Goal: Information Seeking & Learning: Learn about a topic

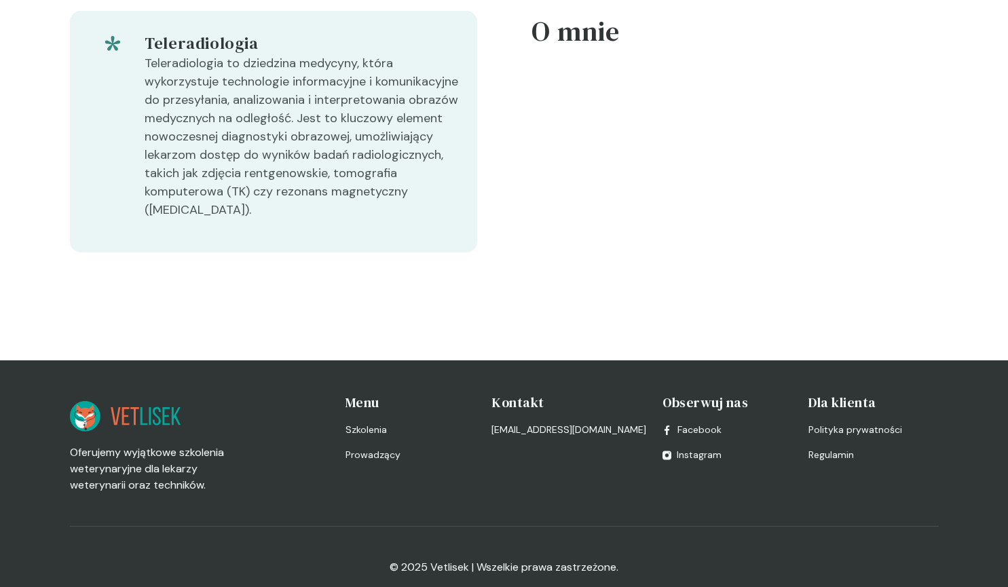
scroll to position [482, 0]
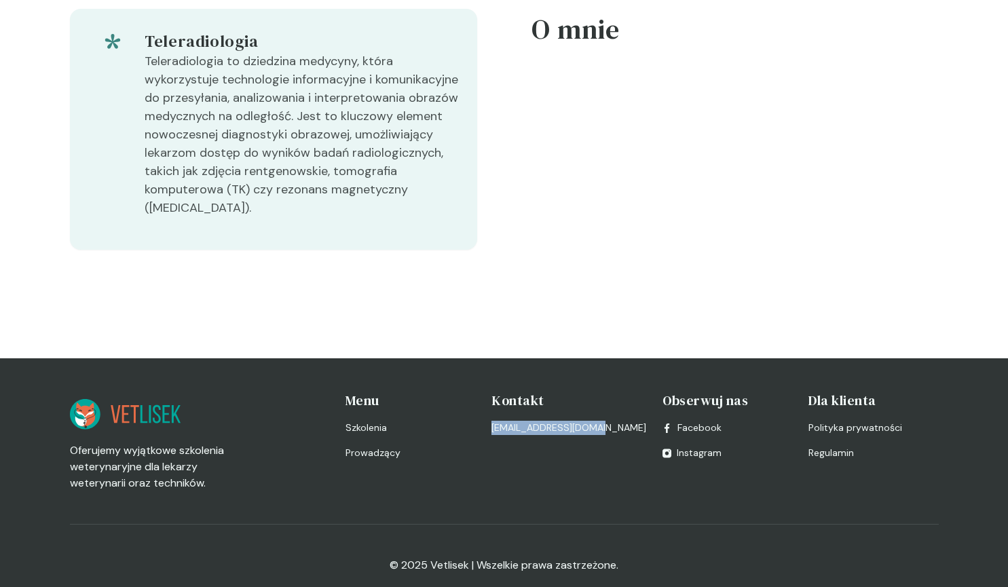
drag, startPoint x: 605, startPoint y: 409, endPoint x: 496, endPoint y: 416, distance: 108.8
click at [496, 416] on div "Oferujemy wyjątkowe szkolenia weterynaryjne dla lekarzy weterynarii oraz techni…" at bounding box center [504, 441] width 869 height 100
copy link "[EMAIL_ADDRESS][DOMAIN_NAME]"
click at [695, 421] on link "Facebook" at bounding box center [692, 428] width 59 height 14
drag, startPoint x: 873, startPoint y: 444, endPoint x: 803, endPoint y: 424, distance: 73.3
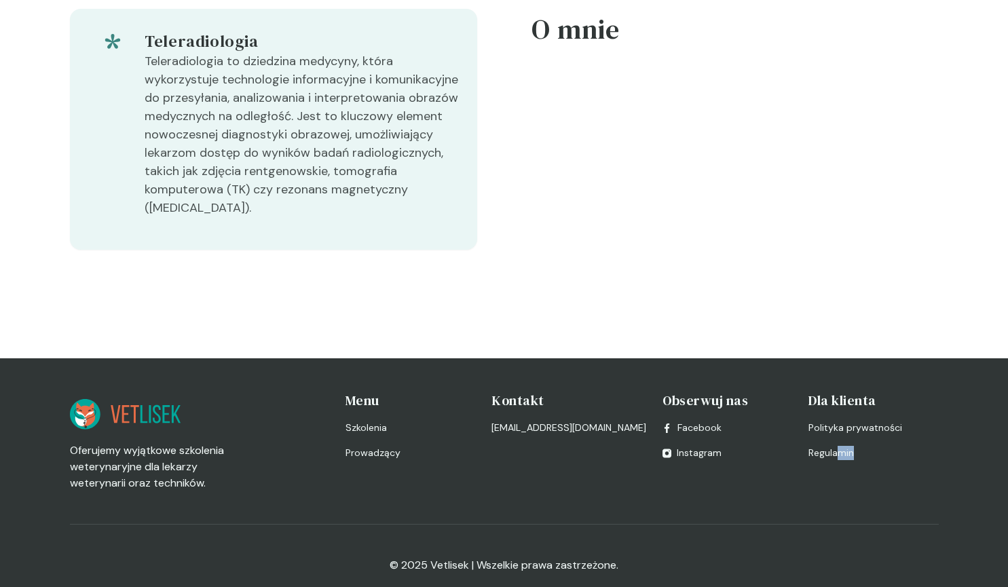
click at [817, 428] on div "Dla klienta Polityka prywatności Regulamin" at bounding box center [874, 441] width 130 height 100
click at [329, 400] on div "Oferujemy wyjątkowe szkolenia weterynaryjne dla lekarzy weterynarii oraz techni…" at bounding box center [504, 441] width 869 height 100
click at [388, 421] on span "Szkolenia" at bounding box center [368, 428] width 45 height 14
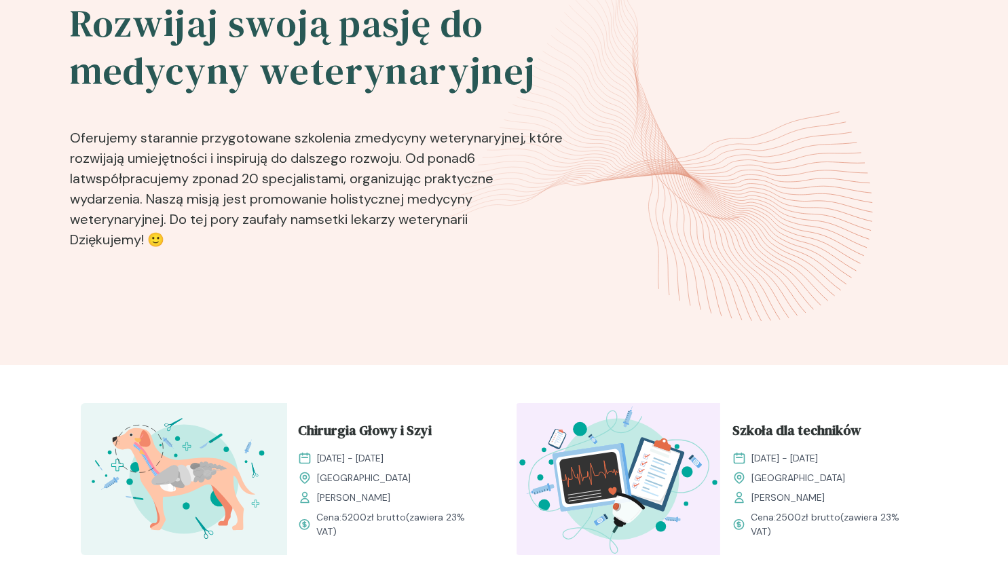
scroll to position [543, 0]
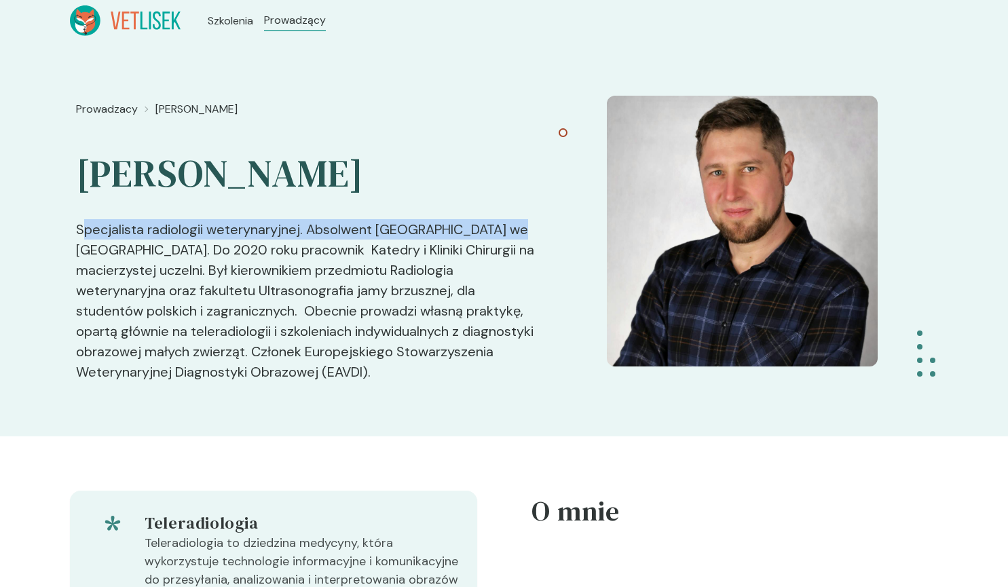
drag, startPoint x: 83, startPoint y: 225, endPoint x: 123, endPoint y: 248, distance: 45.9
click at [123, 248] on p "Specjalista radiologii weterynaryjnej. Absolwent [GEOGRAPHIC_DATA] we [GEOGRAPH…" at bounding box center [307, 290] width 463 height 185
drag, startPoint x: 74, startPoint y: 223, endPoint x: 496, endPoint y: 378, distance: 450.0
click at [496, 378] on div "Prowadzacy [PERSON_NAME] [PERSON_NAME] Specjalista radiologii weterynaryjnej. A…" at bounding box center [504, 238] width 1008 height 395
copy p "Specjalista radiologii weterynaryjnej. Absolwent [GEOGRAPHIC_DATA] we [GEOGRAPH…"
